Goal: Task Accomplishment & Management: Use online tool/utility

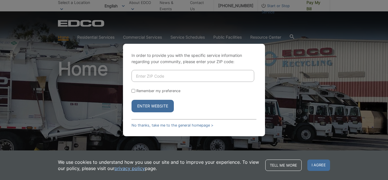
click at [172, 78] on input "Enter ZIP Code" at bounding box center [192, 76] width 123 height 12
type input "92154"
click at [131, 100] on button "Enter Website" at bounding box center [152, 106] width 42 height 12
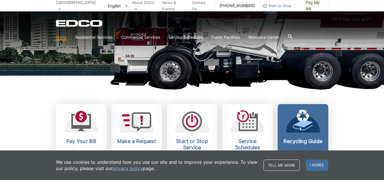
scroll to position [114, 0]
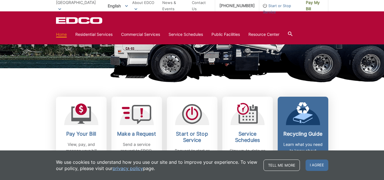
click at [320, 165] on span "I agree" at bounding box center [316, 164] width 23 height 11
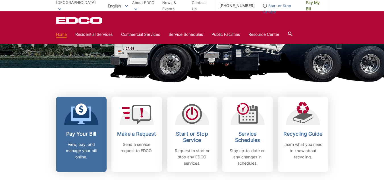
click at [87, 112] on icon at bounding box center [81, 113] width 20 height 20
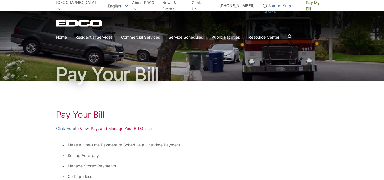
scroll to position [28, 0]
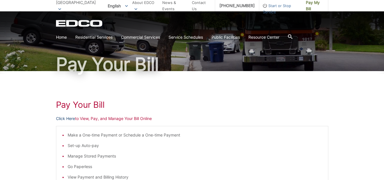
click at [66, 118] on link "Click Here" at bounding box center [65, 118] width 19 height 6
